Goal: Information Seeking & Learning: Check status

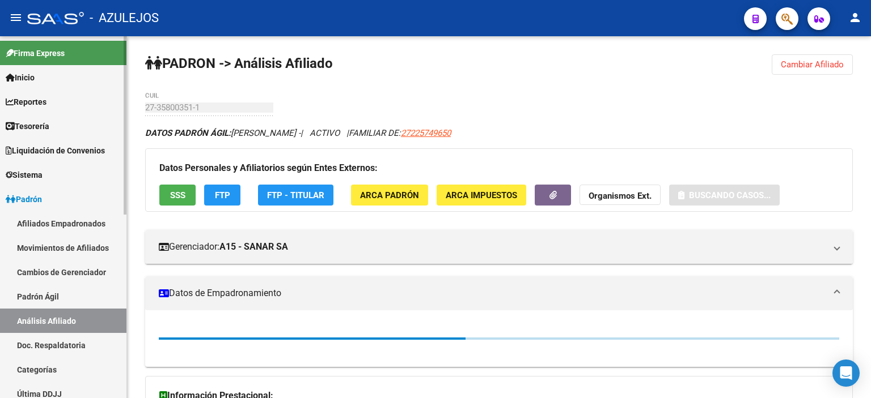
click at [49, 303] on link "Padrón Ágil" at bounding box center [63, 297] width 126 height 24
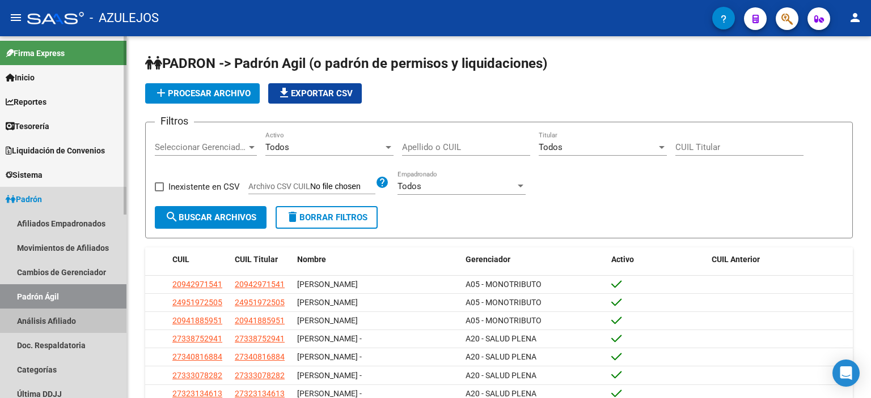
click at [50, 324] on link "Análisis Afiliado" at bounding box center [63, 321] width 126 height 24
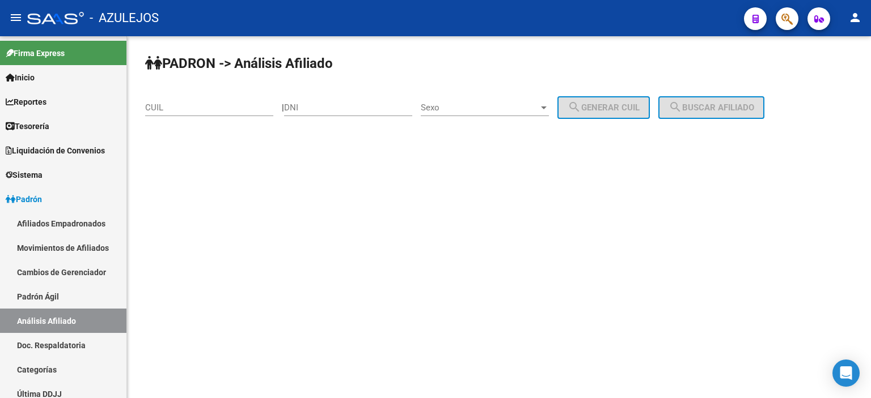
click at [302, 109] on input "DNI" at bounding box center [348, 108] width 128 height 10
click at [299, 114] on div "DNI" at bounding box center [348, 104] width 128 height 24
type input "18439483"
click at [478, 109] on span "Sexo" at bounding box center [480, 108] width 118 height 10
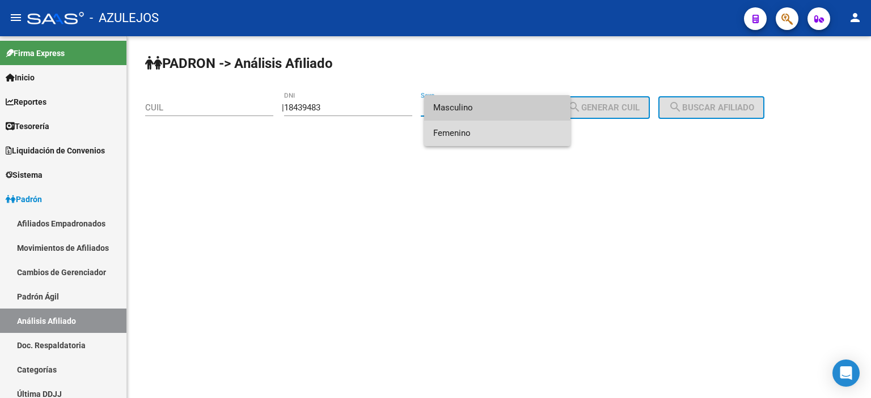
drag, startPoint x: 480, startPoint y: 131, endPoint x: 523, endPoint y: 122, distance: 43.5
click at [482, 131] on span "Femenino" at bounding box center [497, 134] width 128 height 26
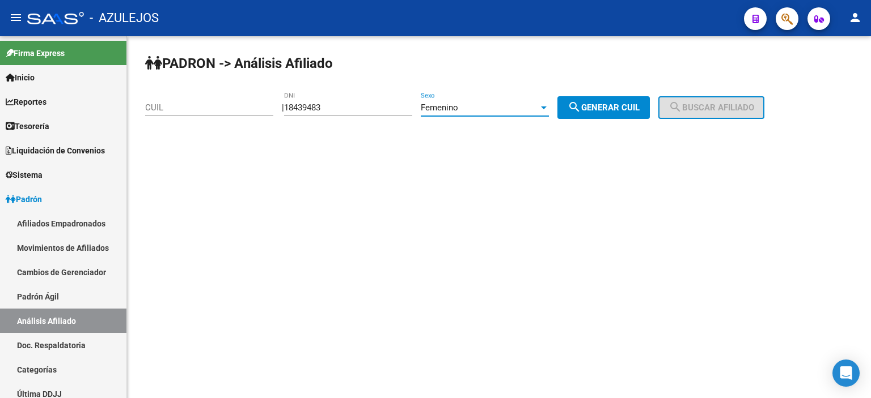
drag, startPoint x: 604, startPoint y: 109, endPoint x: 682, endPoint y: 108, distance: 78.2
click at [604, 109] on span "search Generar CUIL" at bounding box center [603, 108] width 72 height 10
type input "27-18439483-4"
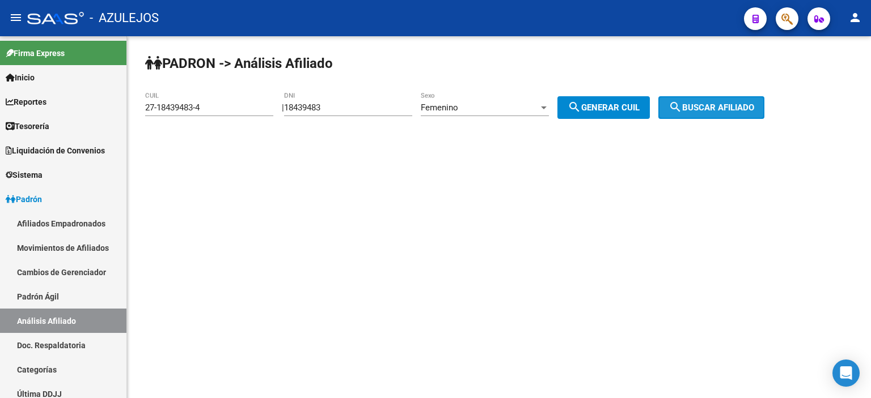
click at [700, 106] on span "search Buscar afiliado" at bounding box center [711, 108] width 86 height 10
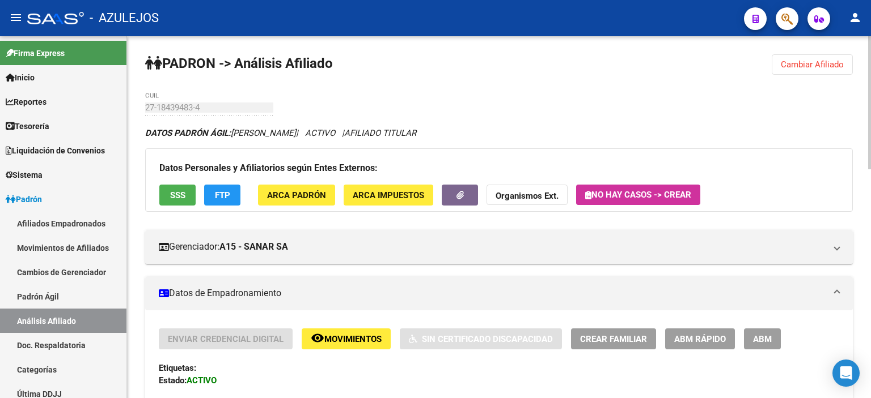
scroll to position [170, 0]
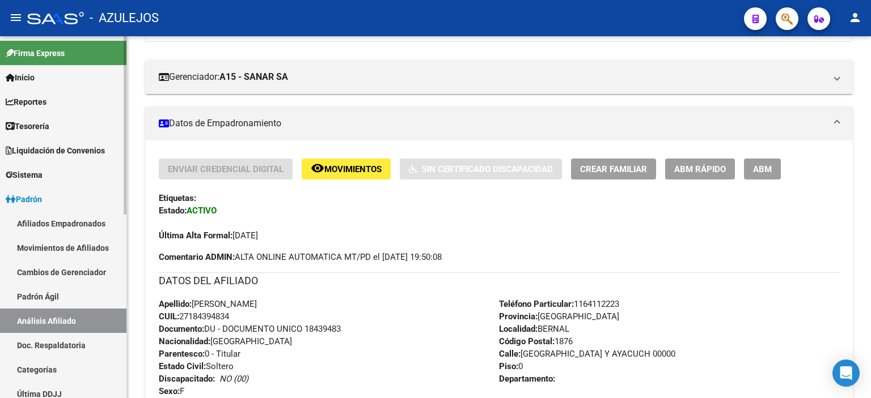
click at [23, 298] on link "Padrón Ágil" at bounding box center [63, 297] width 126 height 24
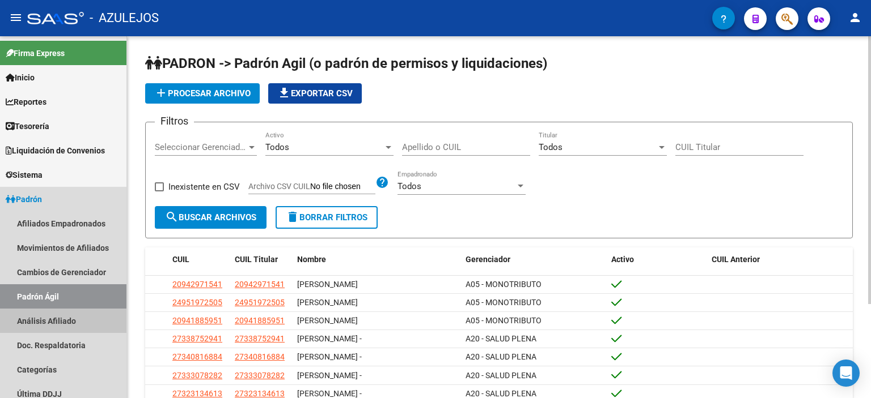
drag, startPoint x: 41, startPoint y: 317, endPoint x: 270, endPoint y: 142, distance: 288.3
click at [42, 317] on link "Análisis Afiliado" at bounding box center [63, 321] width 126 height 24
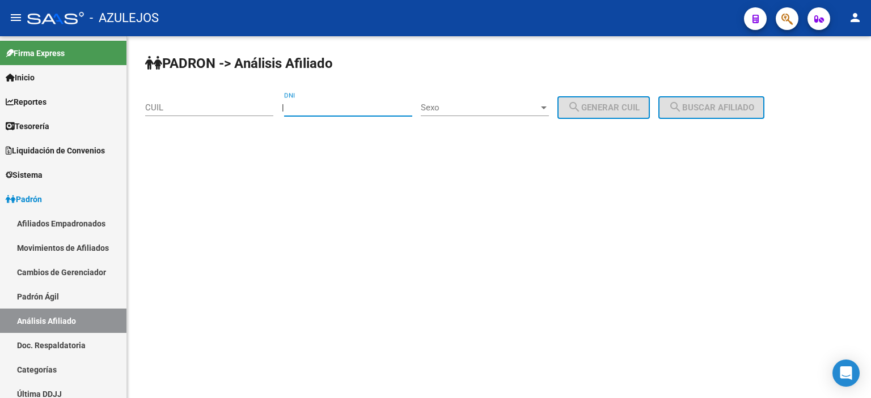
click at [346, 103] on input "DNI" at bounding box center [348, 108] width 128 height 10
click at [346, 104] on input "DNI" at bounding box center [348, 108] width 128 height 10
type input "31434173"
click at [468, 113] on div "Sexo Sexo" at bounding box center [485, 104] width 128 height 24
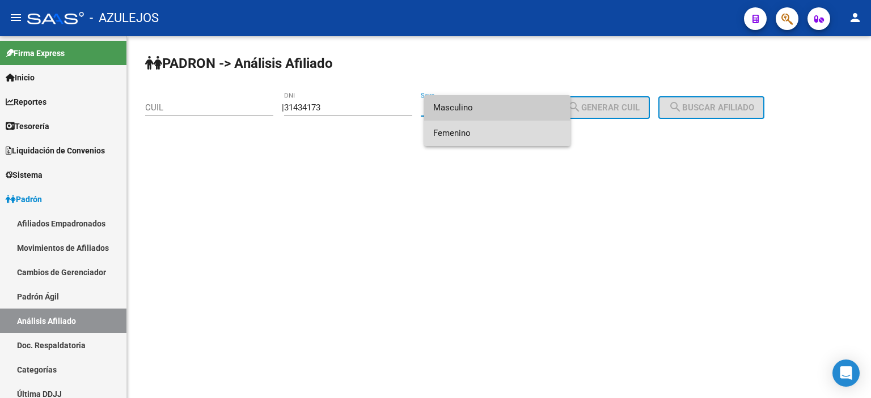
click at [469, 131] on span "Femenino" at bounding box center [497, 134] width 128 height 26
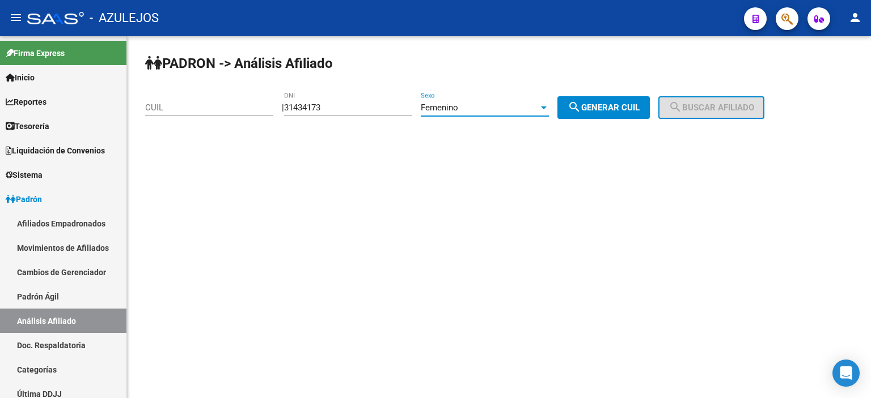
click at [619, 101] on button "search Generar CUIL" at bounding box center [603, 107] width 92 height 23
type input "27-31434173-8"
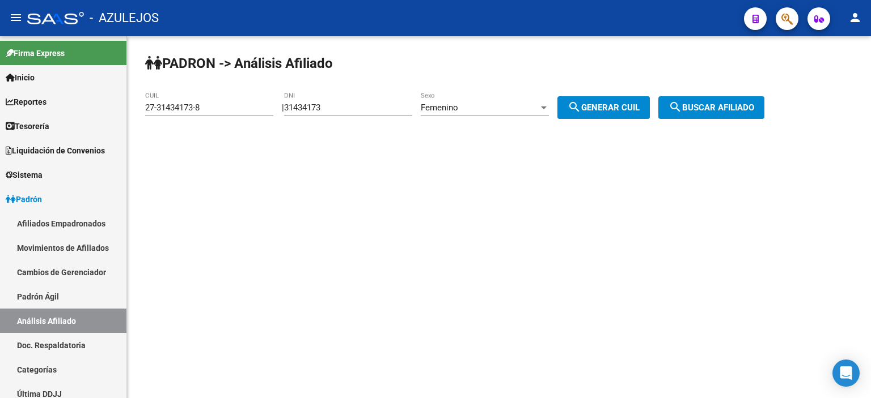
click at [729, 100] on button "search Buscar afiliado" at bounding box center [711, 107] width 106 height 23
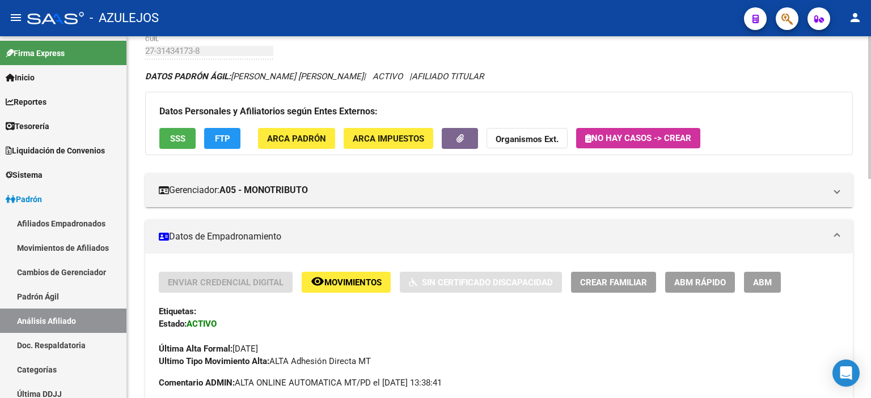
scroll to position [113, 0]
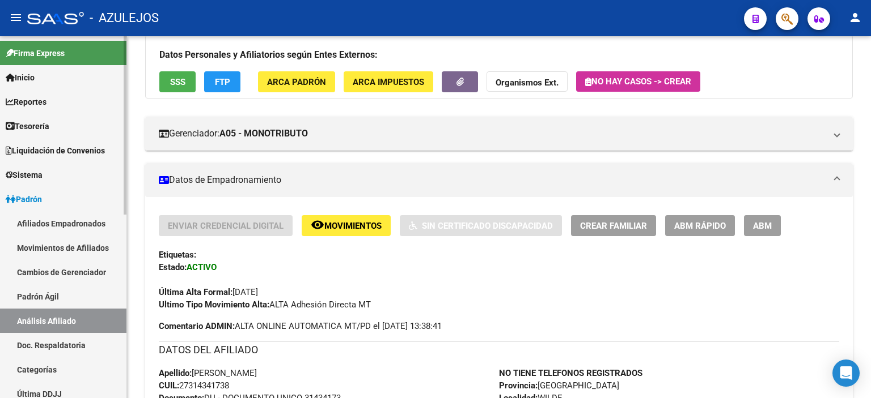
click at [76, 291] on link "Padrón Ágil" at bounding box center [63, 297] width 126 height 24
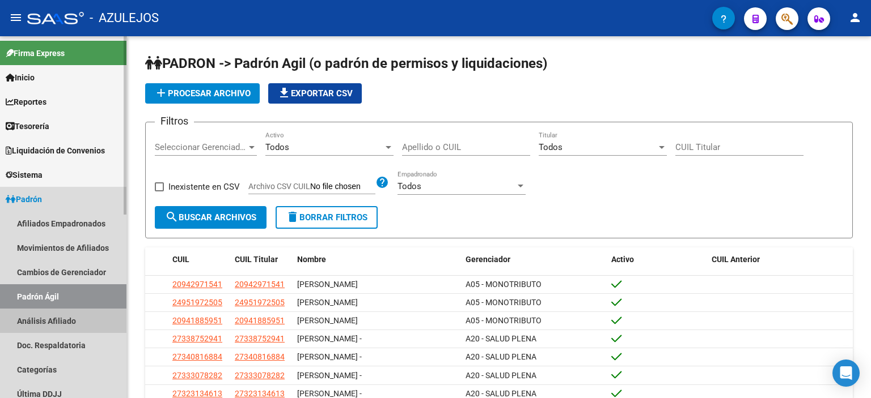
click at [68, 313] on link "Análisis Afiliado" at bounding box center [63, 321] width 126 height 24
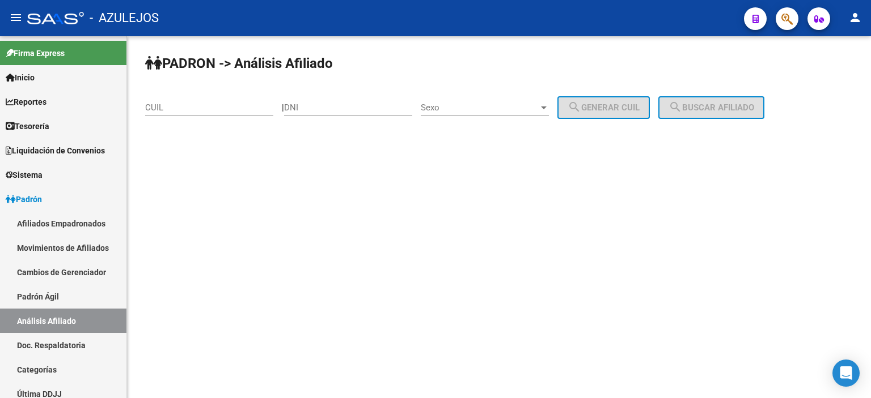
click at [343, 109] on input "DNI" at bounding box center [348, 108] width 128 height 10
type input "34240192"
click at [504, 103] on span "Sexo" at bounding box center [480, 108] width 118 height 10
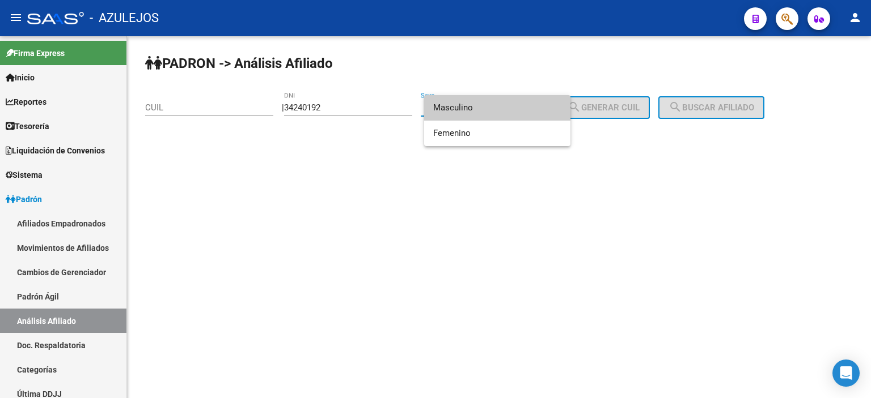
click at [496, 109] on span "Masculino" at bounding box center [497, 108] width 128 height 26
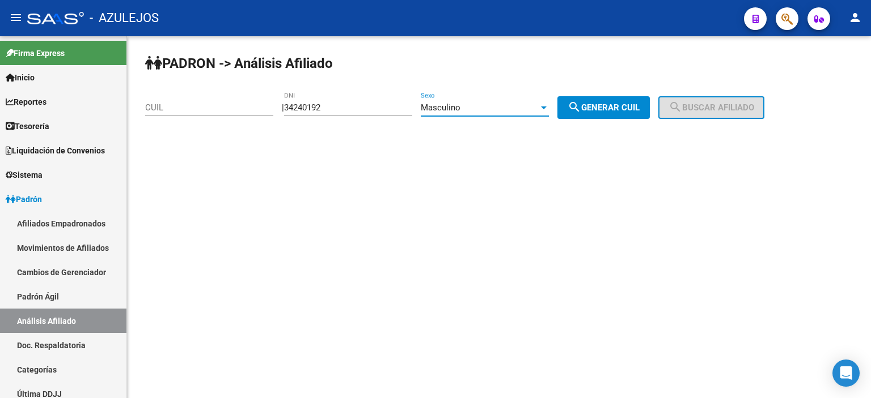
drag, startPoint x: 606, startPoint y: 107, endPoint x: 746, endPoint y: 108, distance: 140.0
click at [612, 107] on span "search Generar CUIL" at bounding box center [603, 108] width 72 height 10
type input "23-34240192-9"
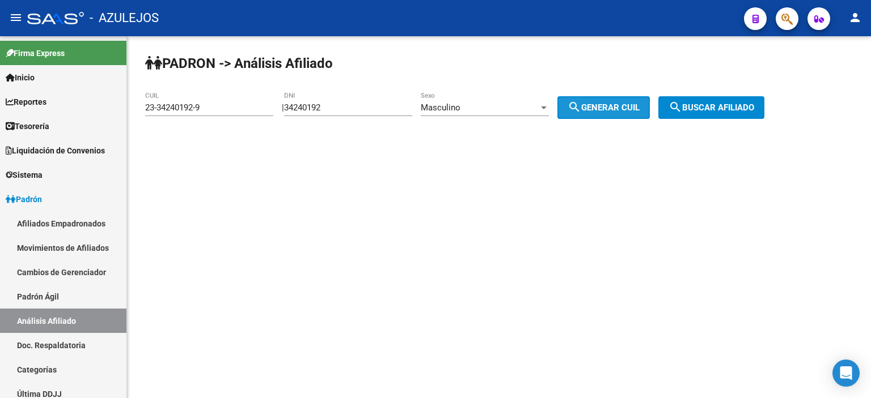
click at [754, 108] on span "search Buscar afiliado" at bounding box center [711, 108] width 86 height 10
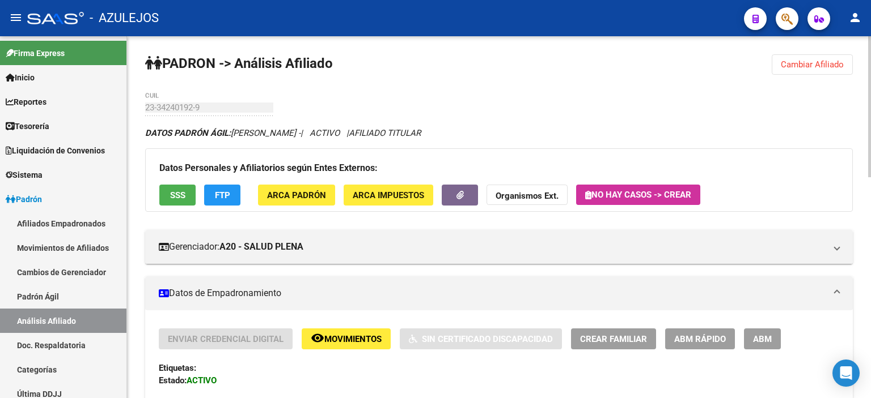
scroll to position [57, 0]
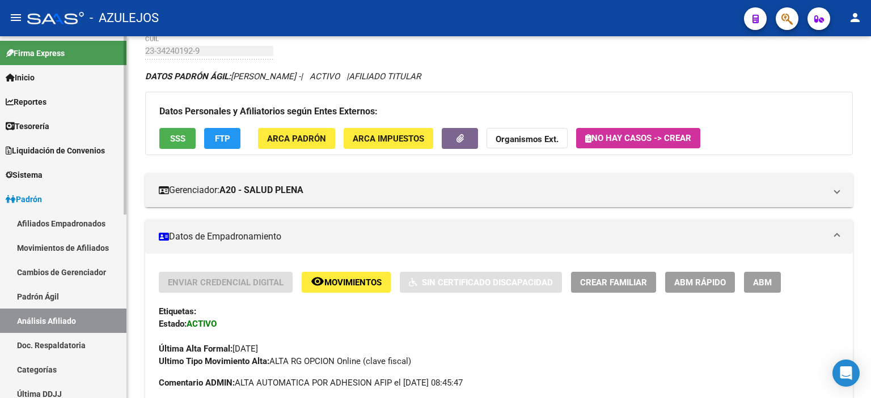
click at [26, 301] on link "Padrón Ágil" at bounding box center [63, 297] width 126 height 24
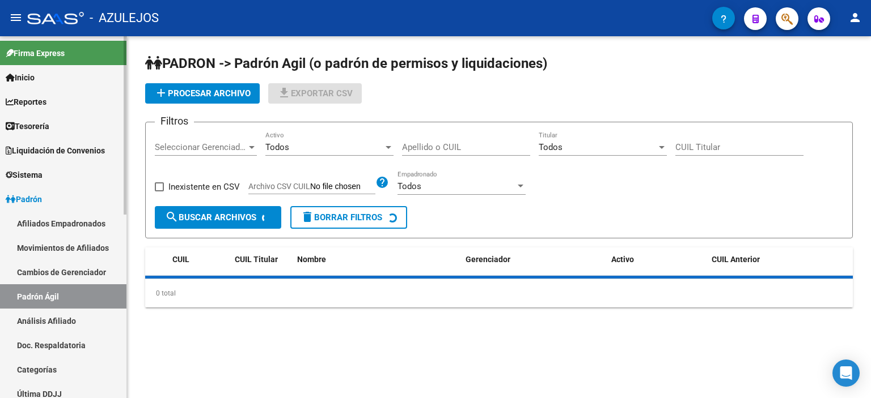
click at [37, 319] on link "Análisis Afiliado" at bounding box center [63, 321] width 126 height 24
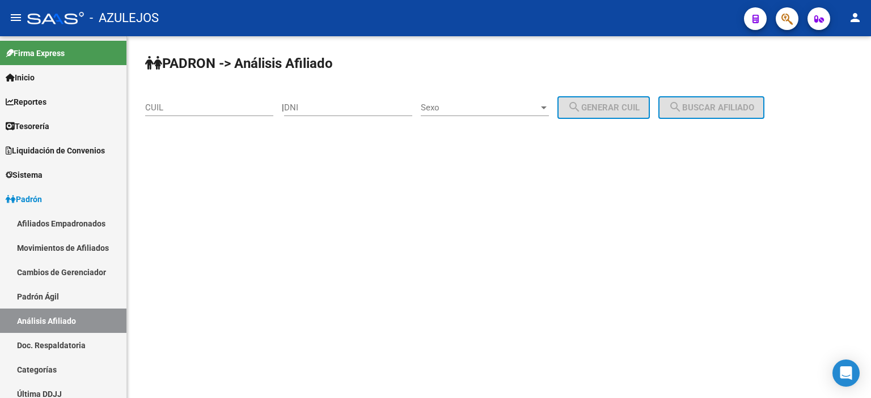
click at [309, 108] on input "DNI" at bounding box center [348, 108] width 128 height 10
type input "37968081"
click at [460, 106] on span "Sexo" at bounding box center [480, 108] width 118 height 10
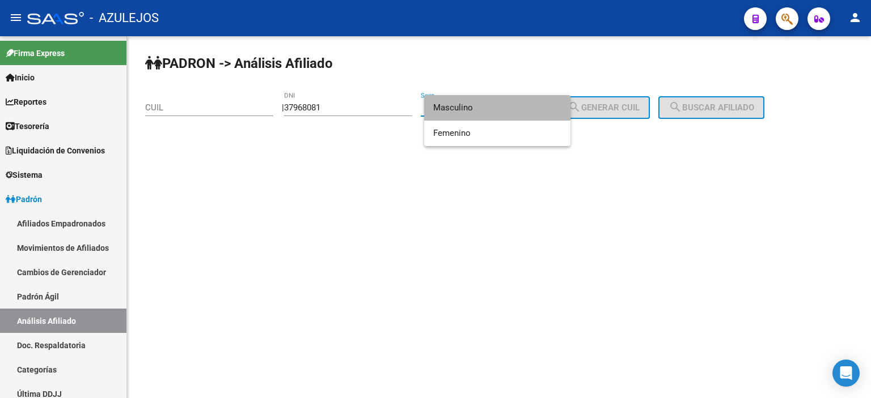
drag, startPoint x: 470, startPoint y: 112, endPoint x: 584, endPoint y: 112, distance: 113.9
click at [471, 112] on span "Masculino" at bounding box center [497, 108] width 128 height 26
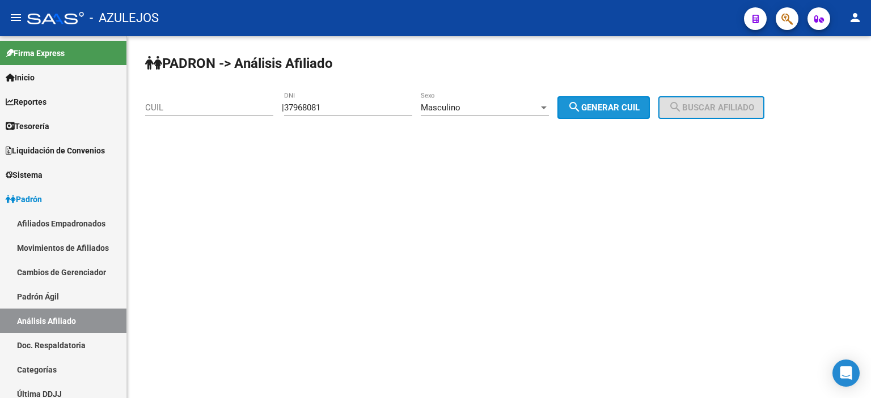
click at [632, 112] on span "search Generar CUIL" at bounding box center [603, 108] width 72 height 10
type input "20-37968081-0"
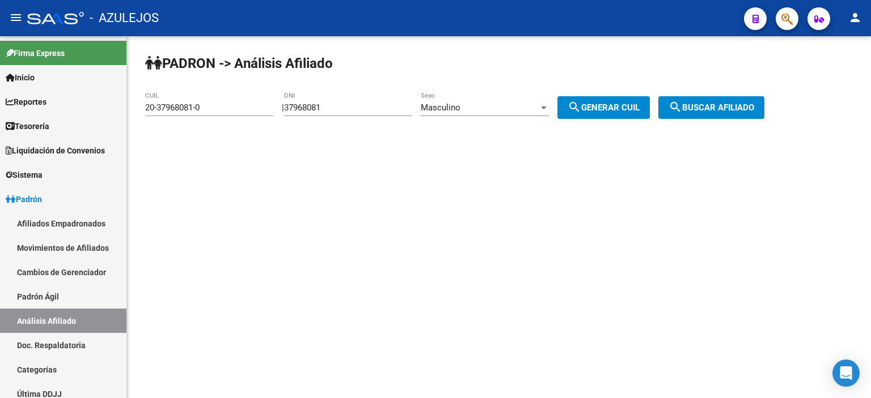
click at [731, 111] on span "search Buscar afiliado" at bounding box center [711, 108] width 86 height 10
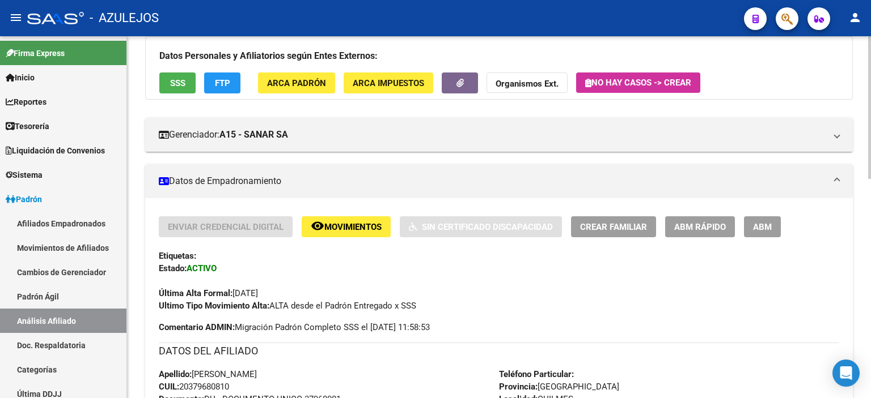
scroll to position [113, 0]
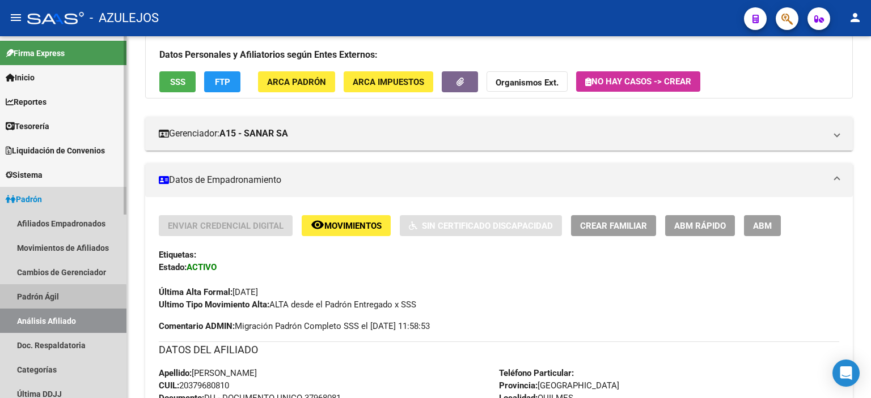
click at [40, 299] on link "Padrón Ágil" at bounding box center [63, 297] width 126 height 24
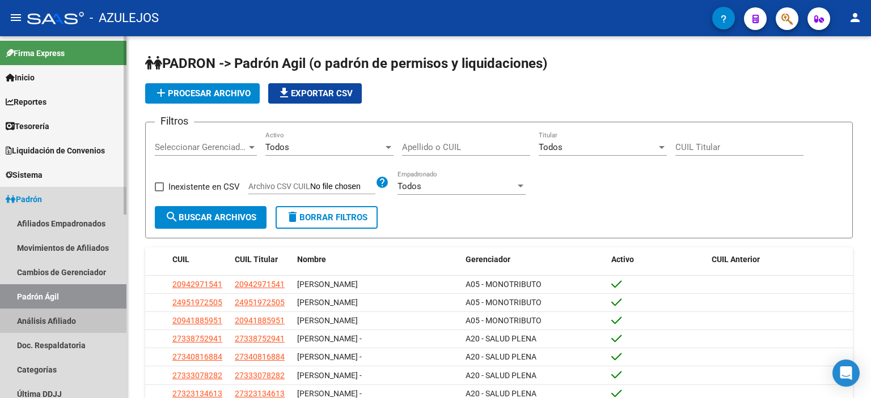
click at [45, 328] on link "Análisis Afiliado" at bounding box center [63, 321] width 126 height 24
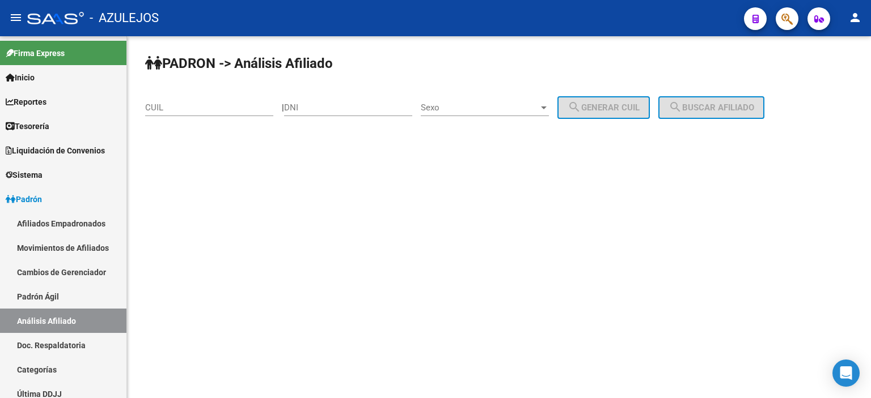
click at [333, 108] on input "DNI" at bounding box center [348, 108] width 128 height 10
type input "24807137"
click at [469, 113] on div "Sexo Sexo" at bounding box center [485, 104] width 128 height 24
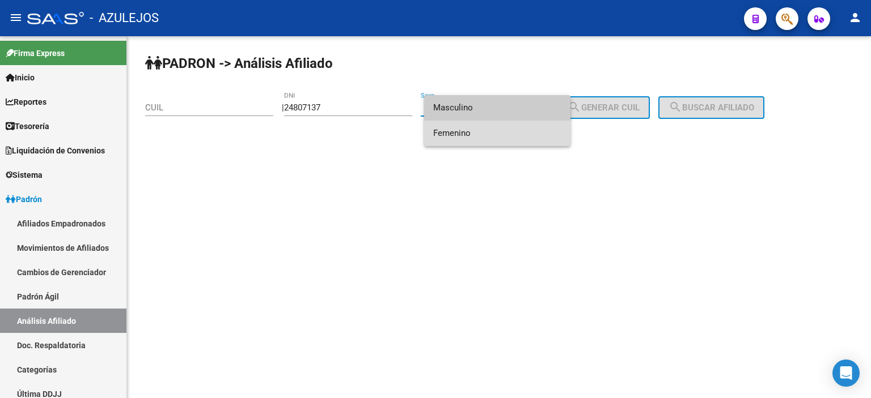
drag, startPoint x: 466, startPoint y: 126, endPoint x: 549, endPoint y: 121, distance: 82.9
click at [465, 126] on span "Femenino" at bounding box center [497, 134] width 128 height 26
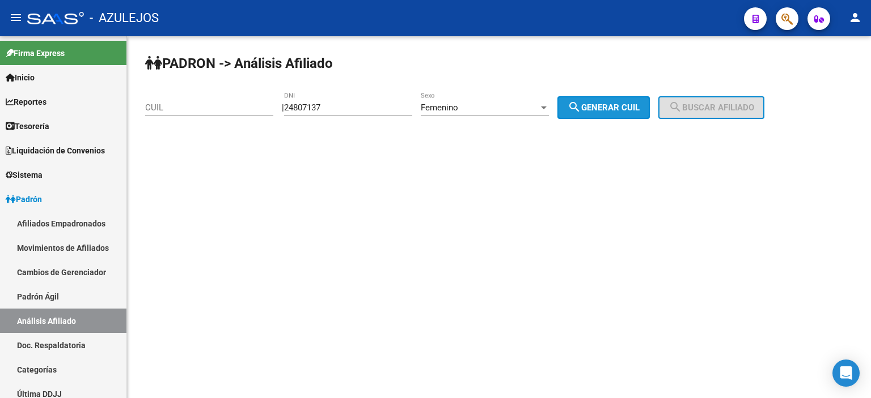
click at [572, 113] on button "search Generar CUIL" at bounding box center [603, 107] width 92 height 23
type input "27-24807137-6"
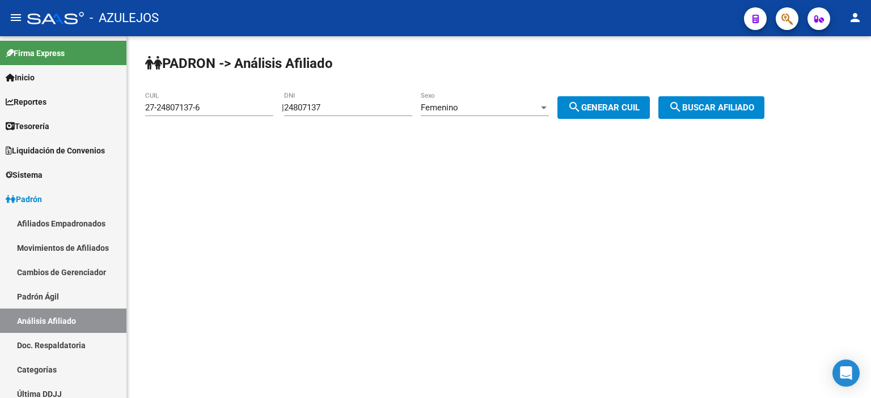
click at [711, 108] on span "search Buscar afiliado" at bounding box center [711, 108] width 86 height 10
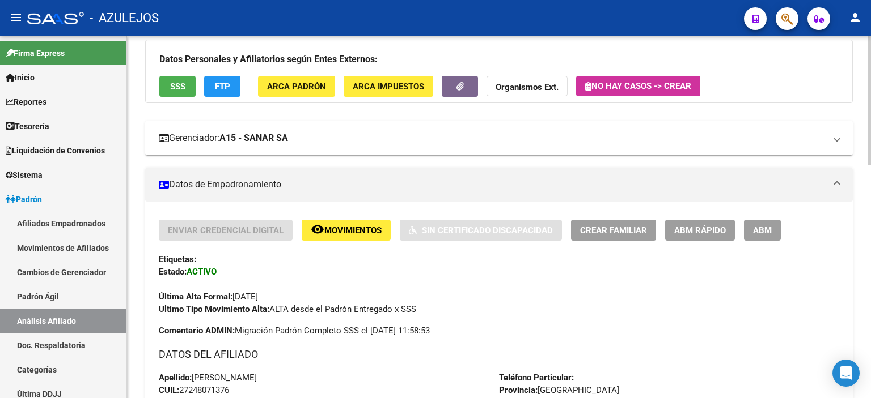
scroll to position [113, 0]
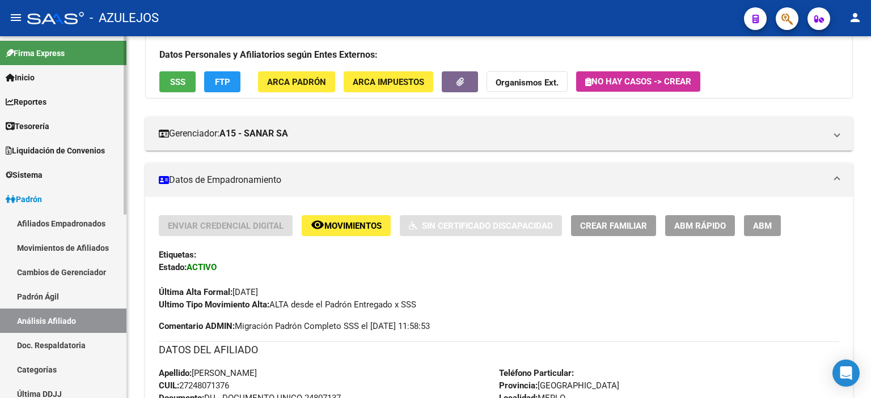
click at [61, 300] on link "Padrón Ágil" at bounding box center [63, 297] width 126 height 24
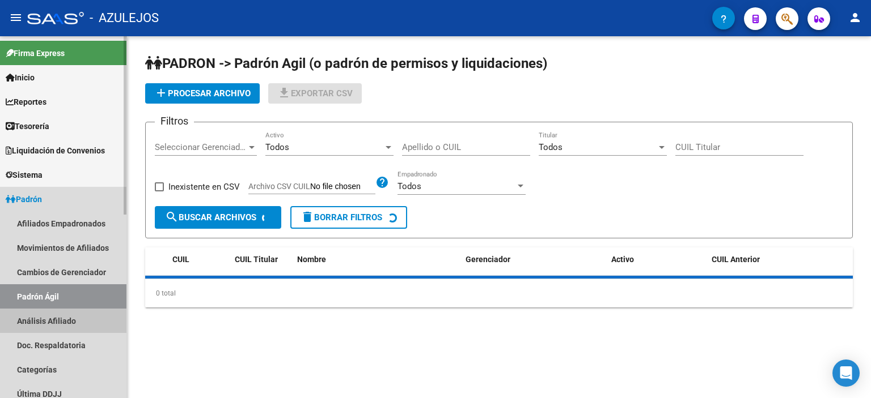
click at [62, 319] on link "Análisis Afiliado" at bounding box center [63, 321] width 126 height 24
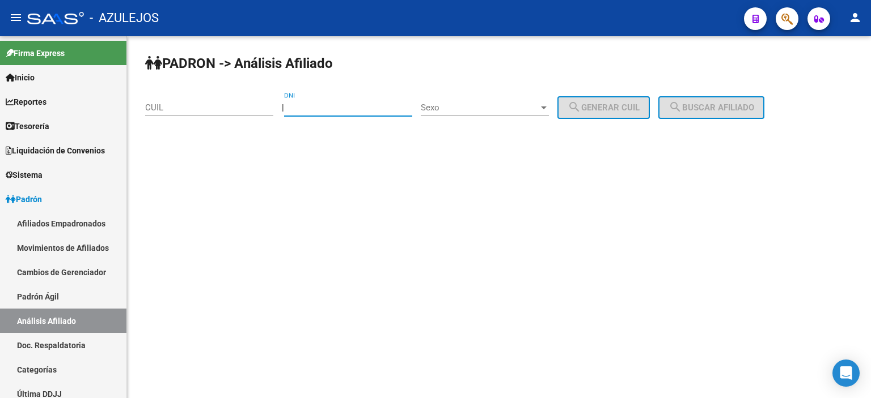
click at [324, 103] on input "DNI" at bounding box center [348, 108] width 128 height 10
type input "30028188"
click at [452, 101] on div "Sexo Sexo" at bounding box center [485, 104] width 128 height 24
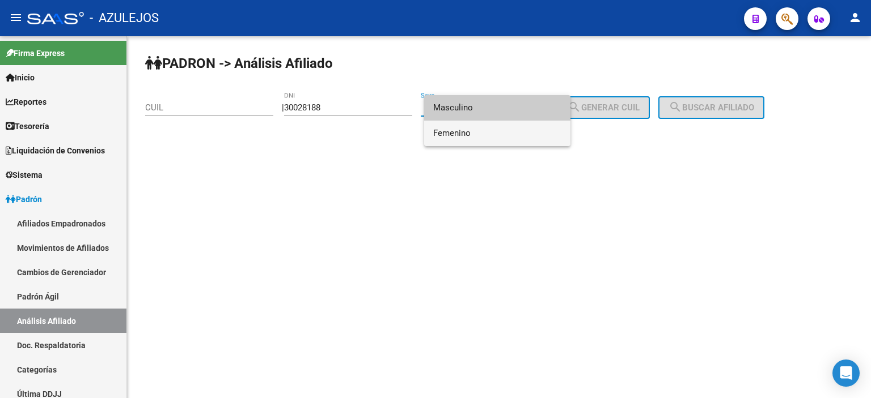
click at [467, 133] on span "Femenino" at bounding box center [497, 134] width 128 height 26
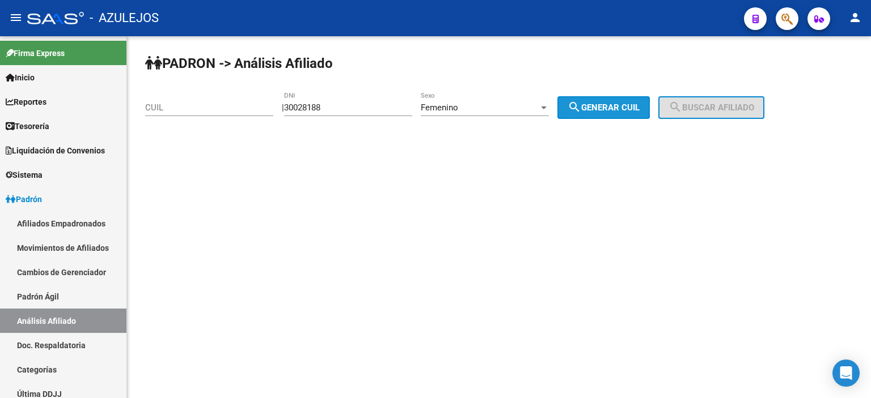
click at [614, 100] on button "search Generar CUIL" at bounding box center [603, 107] width 92 height 23
type input "27-30028188-0"
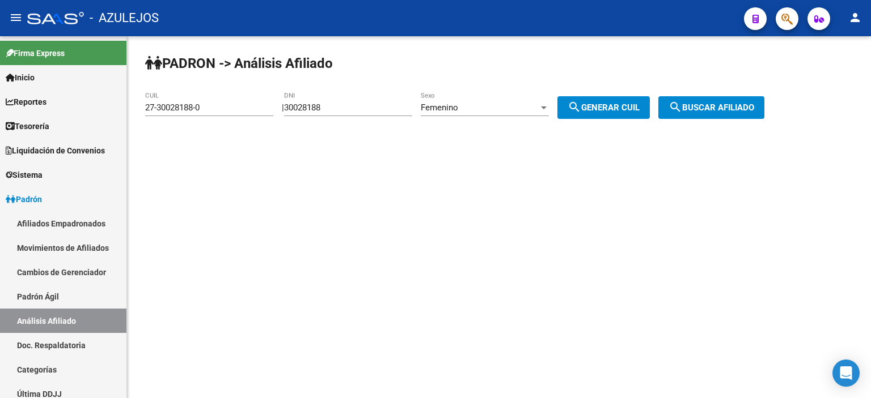
click at [720, 100] on button "search Buscar afiliado" at bounding box center [711, 107] width 106 height 23
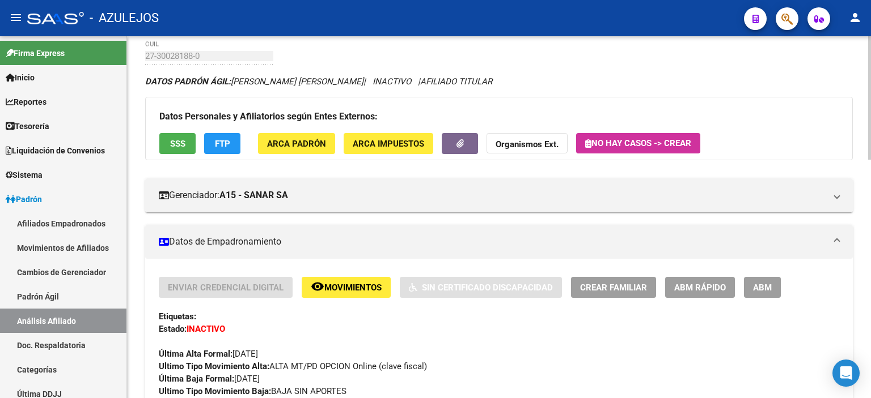
scroll to position [113, 0]
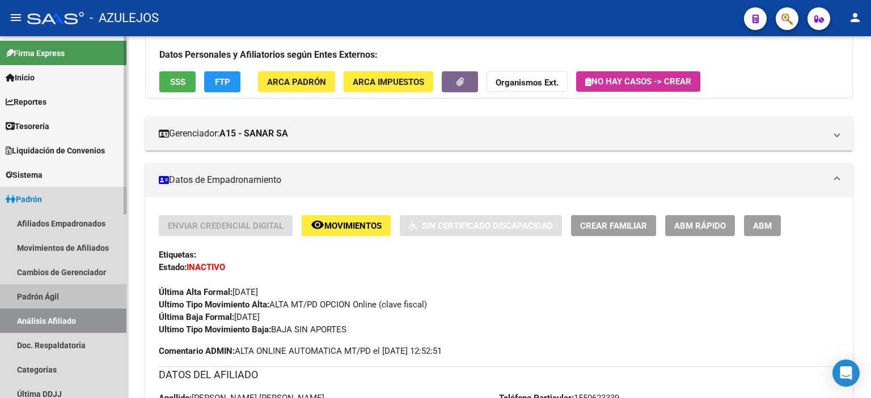
click at [52, 293] on link "Padrón Ágil" at bounding box center [63, 297] width 126 height 24
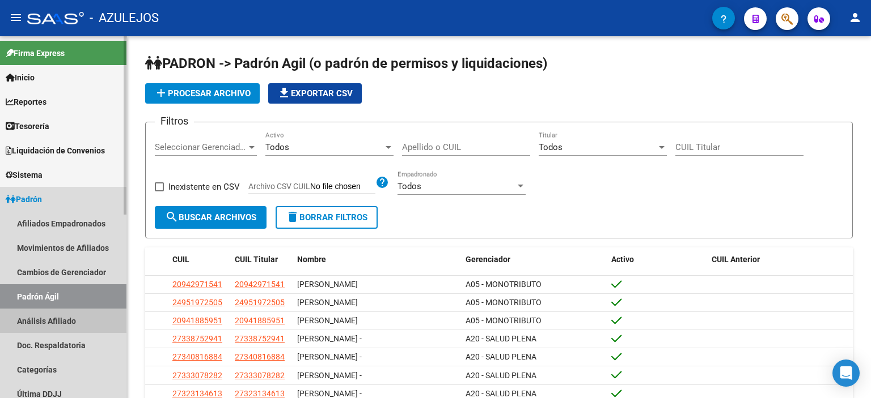
click at [56, 316] on link "Análisis Afiliado" at bounding box center [63, 321] width 126 height 24
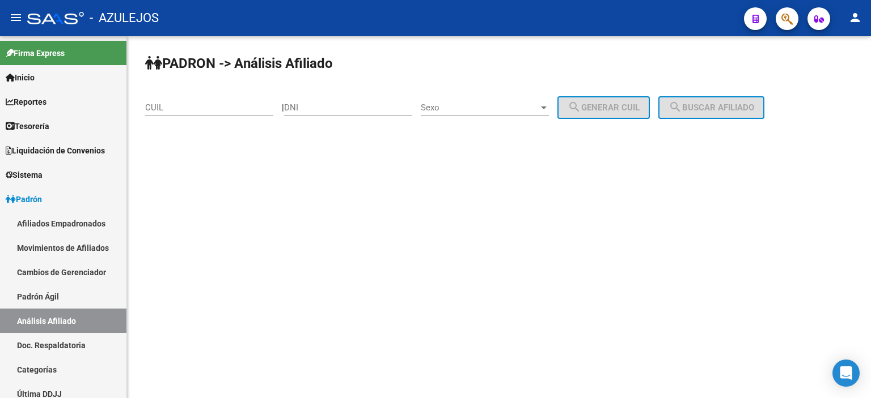
click at [317, 113] on div "DNI" at bounding box center [348, 104] width 128 height 24
click at [316, 111] on input "DNI" at bounding box center [348, 108] width 128 height 10
type input "24807137"
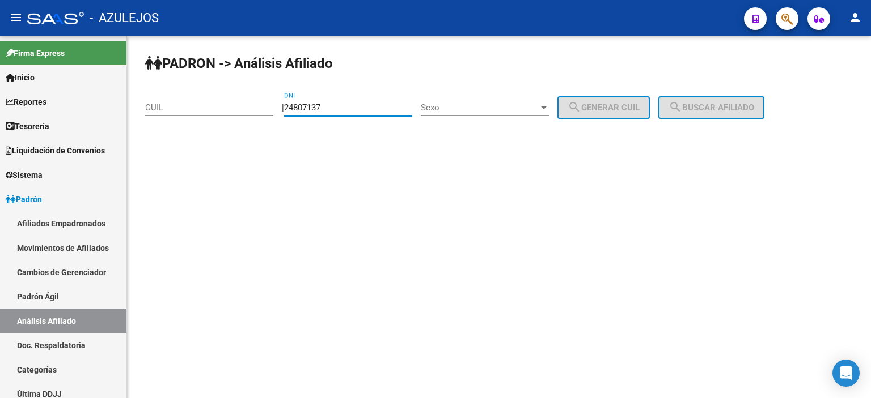
click at [489, 103] on span "Sexo" at bounding box center [480, 108] width 118 height 10
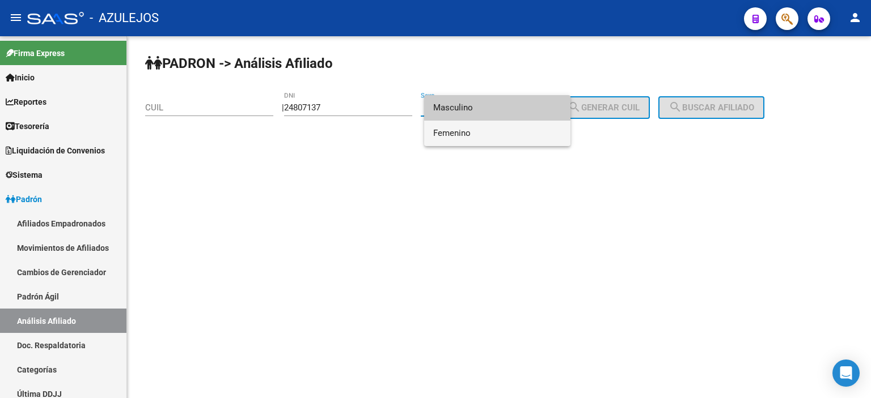
click at [465, 129] on span "Femenino" at bounding box center [497, 134] width 128 height 26
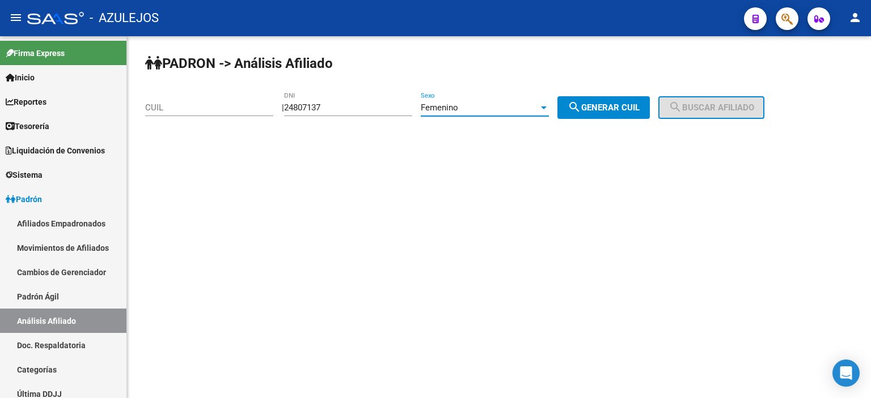
click at [603, 105] on span "search Generar CUIL" at bounding box center [603, 108] width 72 height 10
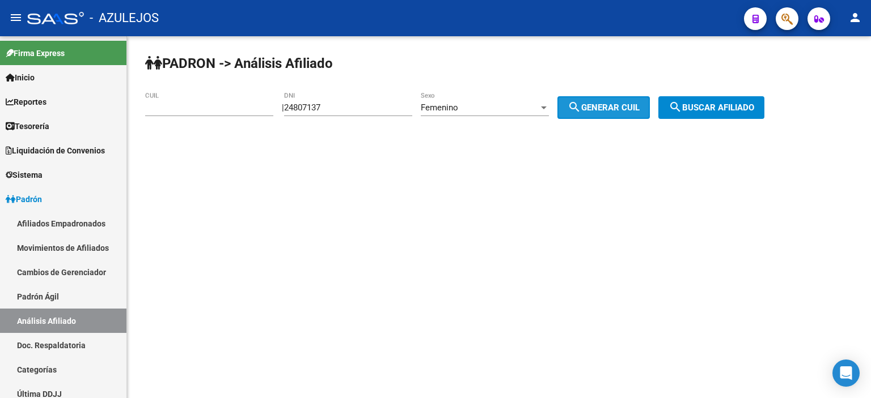
type input "27-24807137-6"
click at [697, 104] on span "search Buscar afiliado" at bounding box center [711, 108] width 86 height 10
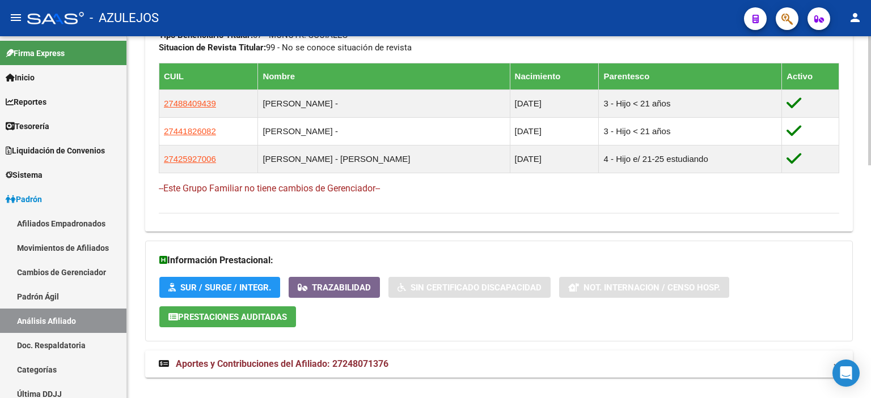
scroll to position [655, 0]
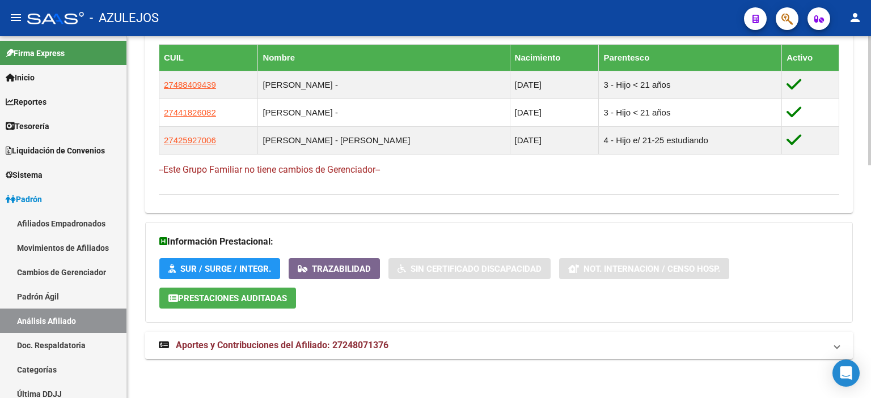
click at [298, 341] on span "Aportes y Contribuciones del Afiliado: 27248071376" at bounding box center [282, 345] width 213 height 11
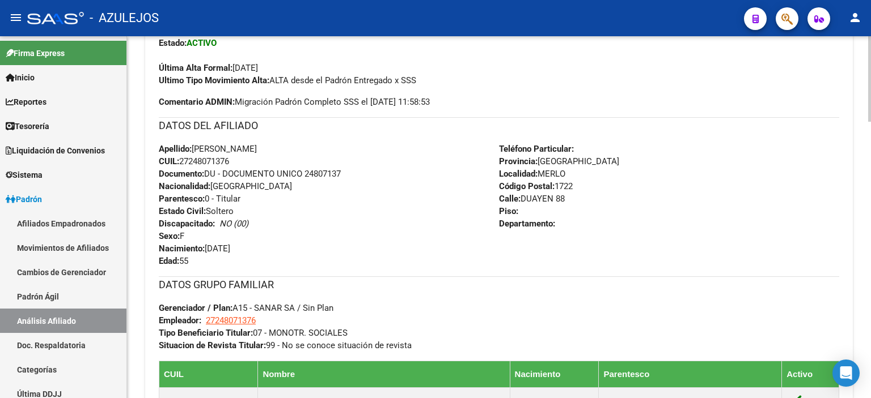
scroll to position [201, 0]
